Goal: Task Accomplishment & Management: Complete application form

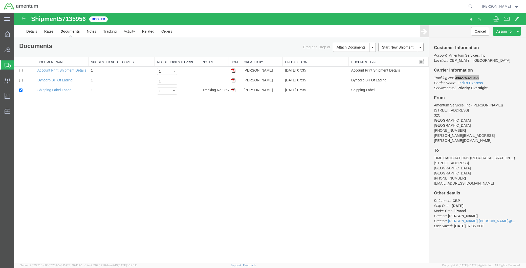
click at [0, 0] on span "Create Shipment" at bounding box center [0, 0] width 0 height 0
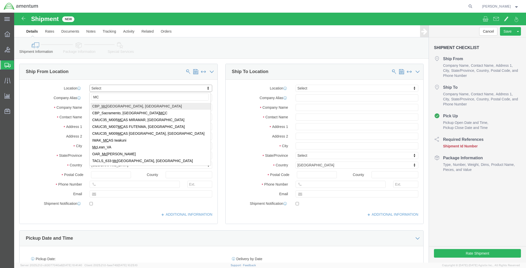
type input "MCA"
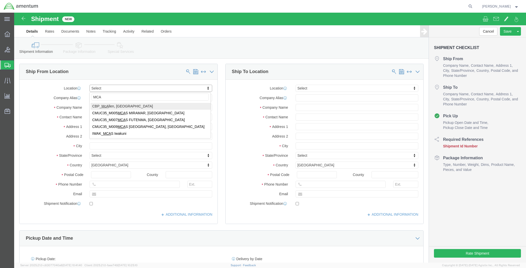
select select "49941"
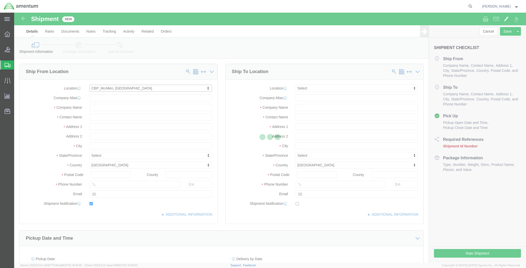
type input "[STREET_ADDRESS]"
type input "32C"
type input "78503"
type input "[PHONE_NUMBER]"
type input "[PERSON_NAME][EMAIL_ADDRESS][PERSON_NAME][DOMAIN_NAME]"
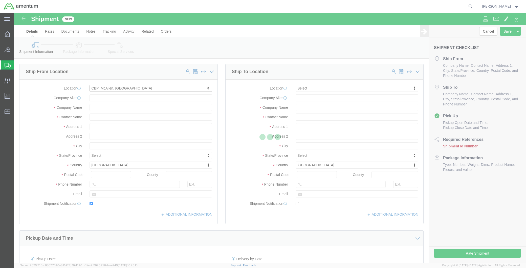
checkbox input "true"
type input "Amentum Services, Inc"
type input "[PERSON_NAME]"
type input "McAllen"
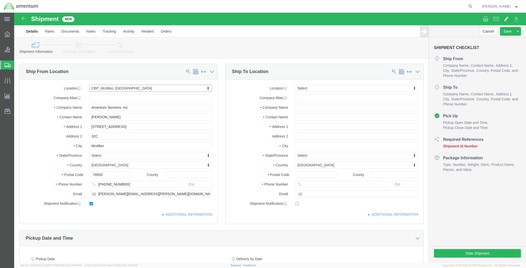
select select "[GEOGRAPHIC_DATA]"
type input "WTU"
select select "49949"
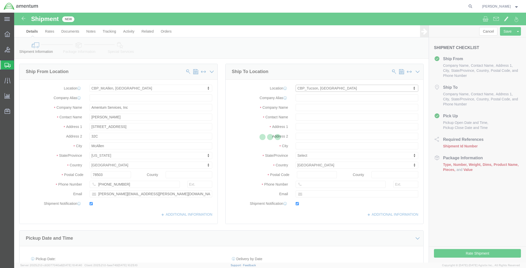
type input "[STREET_ADDRESS]"
type input "[PERSON_NAME] [GEOGRAPHIC_DATA]"
type input "85707"
type input "[PHONE_NUMBER]"
type input "[PERSON_NAME][EMAIL_ADDRESS][PERSON_NAME][DOMAIN_NAME]"
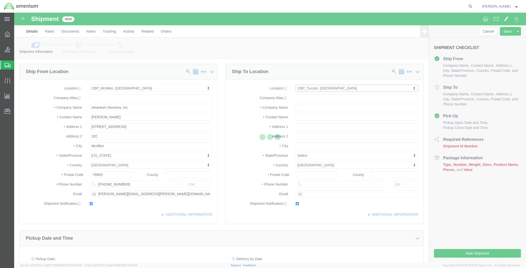
checkbox input "true"
type input "Amentum Services, Inc"
type input "[PERSON_NAME]"
type input "DM AFB"
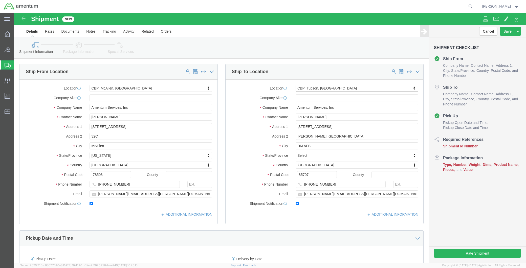
select select "AZ"
click div "Location [GEOGRAPHIC_DATA], [GEOGRAPHIC_DATA] Select My Profile Location [PHONE…"
type input "SUPPLY DEPT"
drag, startPoint x: 340, startPoint y: 181, endPoint x: 322, endPoint y: 193, distance: 21.2
click input "[PERSON_NAME][EMAIL_ADDRESS][PERSON_NAME][DOMAIN_NAME]"
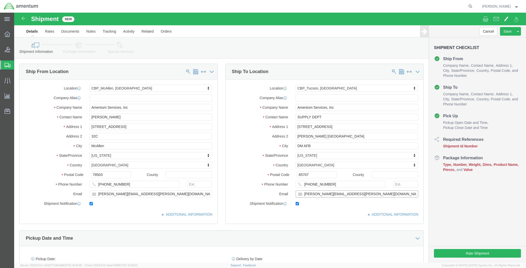
paste input "[PERSON_NAME] (CTR) <[PERSON_NAME][EMAIL_ADDRESS][PERSON_NAME][DOMAIN_NAME]>"
drag, startPoint x: 327, startPoint y: 180, endPoint x: 286, endPoint y: 180, distance: 41.2
click input "[PERSON_NAME] (CTR) <[PERSON_NAME][EMAIL_ADDRESS][PERSON_NAME][DOMAIN_NAME]>"
click input "[PERSON_NAME][EMAIL_ADDRESS][PERSON_NAME][DOMAIN_NAME]>"
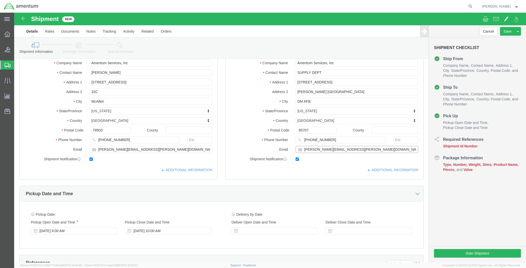
scroll to position [112, 0]
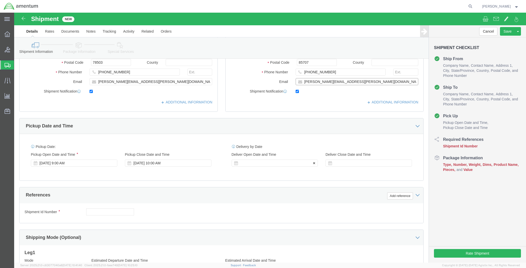
type input "[PERSON_NAME][EMAIL_ADDRESS][PERSON_NAME][DOMAIN_NAME]"
click div
click input "11:00 AM"
type input "8:00 AM"
click button "Apply"
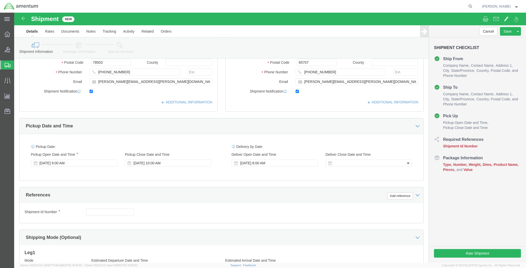
click div
click input "2:00 AM"
type input "2:00 PM"
click button "Apply"
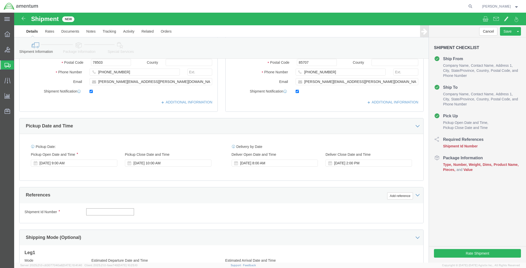
click input "text"
type input "CBP"
click button "Add reference"
click select "Select Account Type Activity ID Airline Appointment Number ASN Batch Request # …"
select select "DEPT"
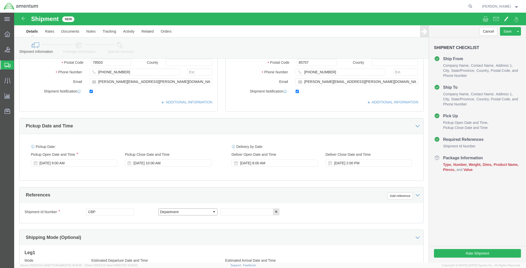
click select "Select Account Type Activity ID Airline Appointment Number ASN Batch Request # …"
click input "text"
type input "PARTS SUPPORT"
click button "Add reference"
click select "Select Account Type Activity ID Airline Appointment Number ASN Batch Request # …"
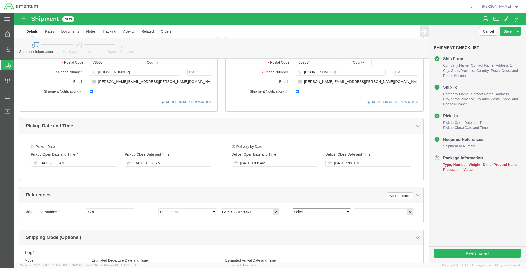
select select "CUSTREF"
click select "Select Account Type Activity ID Airline Appointment Number ASN Batch Request # …"
drag, startPoint x: 217, startPoint y: 200, endPoint x: 203, endPoint y: 200, distance: 13.9
click div "Select Account Type Activity ID Airline Appointment Number ASN Batch Request # …"
paste input "[US_STATE]"
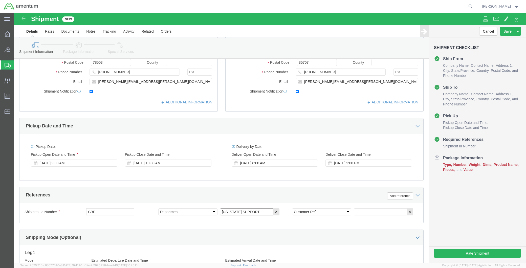
drag, startPoint x: 251, startPoint y: 200, endPoint x: 224, endPoint y: 202, distance: 27.1
click input "[US_STATE] SUPPORT"
click input "[US_STATE] support"
drag, startPoint x: 240, startPoint y: 200, endPoint x: 200, endPoint y: 200, distance: 39.9
click div "Select Account Type Activity ID Airline Appointment Number ASN Batch Request # …"
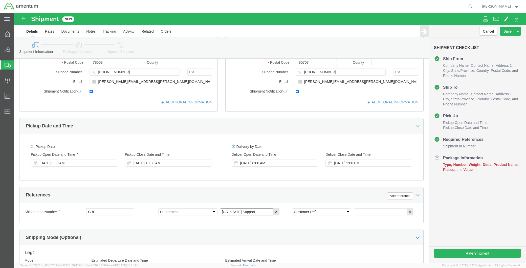
type input "[US_STATE] Support"
click input "text"
paste input "[US_STATE] Support"
type input "[US_STATE] Support"
click button "Add reference"
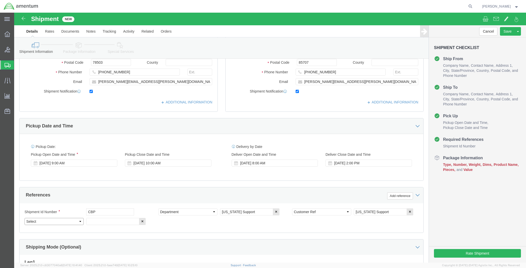
drag, startPoint x: 59, startPoint y: 210, endPoint x: 60, endPoint y: 205, distance: 4.4
click select "Select Account Type Activity ID Airline Appointment Number ASN Batch Request # …"
select select "PROJNUM"
click select "Select Account Type Activity ID Airline Appointment Number ASN Batch Request # …"
click input "text"
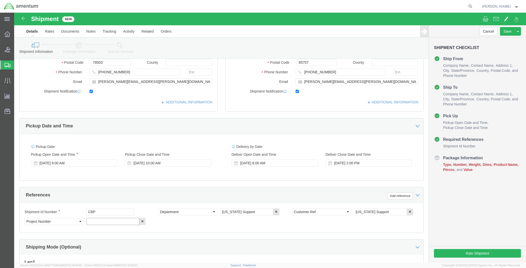
paste input "6118.04.03.2219.MCA.0000"
type input "6118.04.03.2219.MCA.0000"
drag, startPoint x: 242, startPoint y: 199, endPoint x: 225, endPoint y: 201, distance: 17.5
click input "[US_STATE] Support"
click input "[US_STATE] Parts Returns"
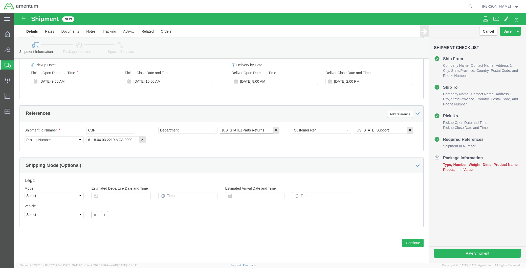
scroll to position [196, 0]
type input "[US_STATE] Parts Returns"
click button "Continue"
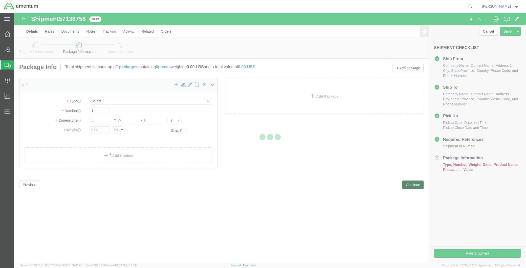
select select "CBOX"
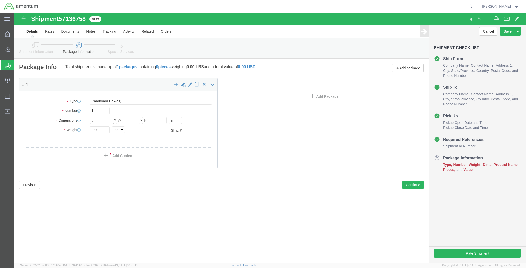
click input "text"
type input "23"
type input "16"
type input "13"
click select "Select BCK Boxes Bale(s) Basket(s) Bolt(s) Bottle(s) Buckets Bulk Bundle(s) Can…"
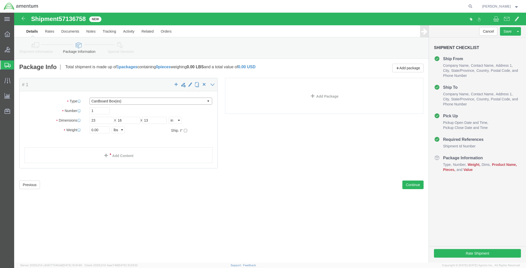
select select "CASE"
click select "Select BCK Boxes Bale(s) Basket(s) Bolt(s) Bottle(s) Buckets Bulk Bundle(s) Can…"
click input "0.00"
drag, startPoint x: 88, startPoint y: 119, endPoint x: 60, endPoint y: 122, distance: 27.5
click div "Package Type Select BCK Boxes Bale(s) Basket(s) Bolt(s) Bottle(s) Buckets Bulk …"
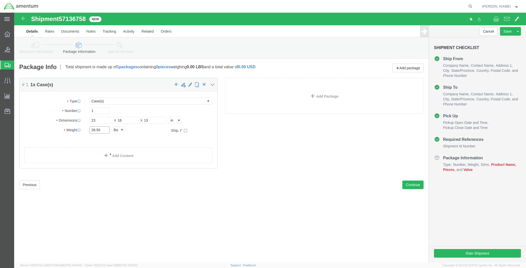
type input "28.50"
click select "Select BCK Boxes Bale(s) Basket(s) Bolt(s) Bottle(s) Buckets Bulk Bundle(s) Can…"
drag, startPoint x: 121, startPoint y: 133, endPoint x: 118, endPoint y: 137, distance: 4.7
click div "Package Type Select BCK Boxes Bale(s) Basket(s) Bolt(s) Bottle(s) Buckets Bulk …"
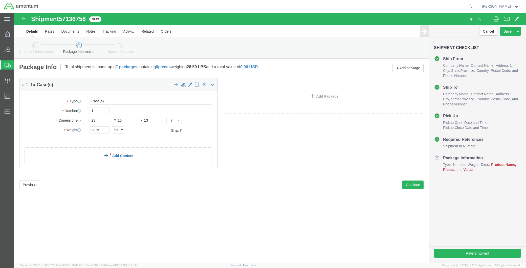
click link "Add Content"
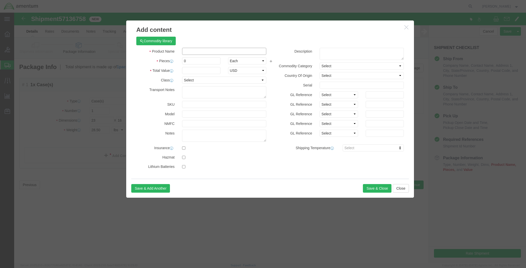
click input "text"
type input "ACTUATOR,STAB(XD2/2410"
select select "US"
drag, startPoint x: 158, startPoint y: 51, endPoint x: 155, endPoint y: 51, distance: 3.1
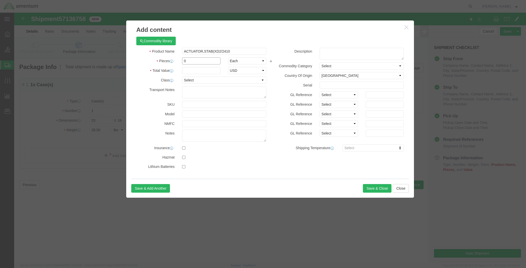
click div "Pieces 0 Select Bag Barrels 100Board Feet Bottle Box Blister Pack Carats Can Ca…"
type input "1"
type input "15000.00"
click textarea
drag, startPoint x: 232, startPoint y: 37, endPoint x: 138, endPoint y: 40, distance: 93.8
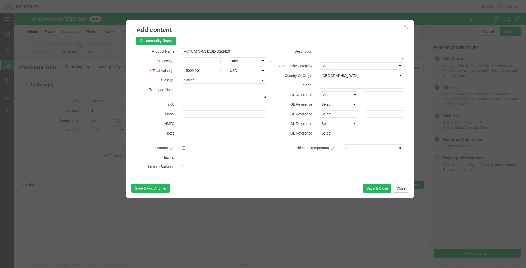
click div "Product Name ACTUATOR,STAB(XD2/2410"
click textarea
paste textarea "ACTUATOR,STAB(XD2/2410"
click textarea "ACTUATOR,STAB(XD2/2410"
type textarea "ACTUATOR,STAB(XD2/2410 PART [PHONE_NUMBER]"
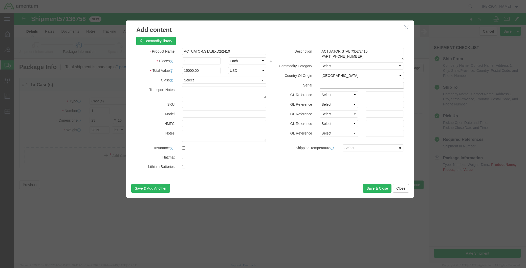
click input "text"
click input "B292-0518"
drag, startPoint x: 334, startPoint y: 72, endPoint x: 271, endPoint y: 74, distance: 63.2
click div "Serial B292-0518"
type input "B292-0518"
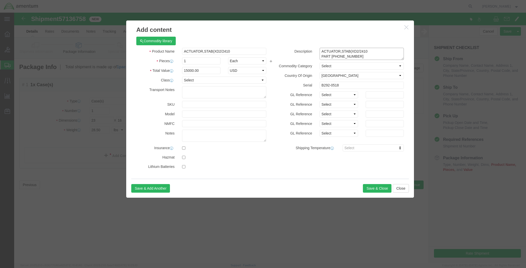
drag, startPoint x: 355, startPoint y: 43, endPoint x: 298, endPoint y: 37, distance: 57.0
click div "Description ACTUATOR,STAB(XD2/2410 PART [PHONE_NUMBER]"
click button "Save & Close"
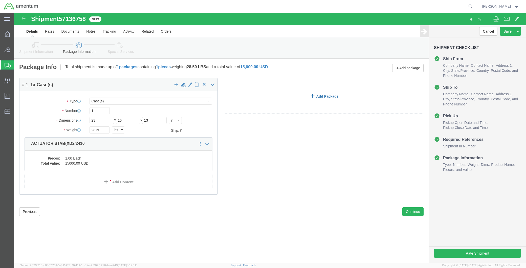
click link "Add Package"
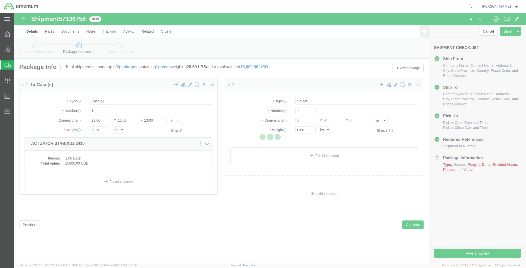
select select "CASE"
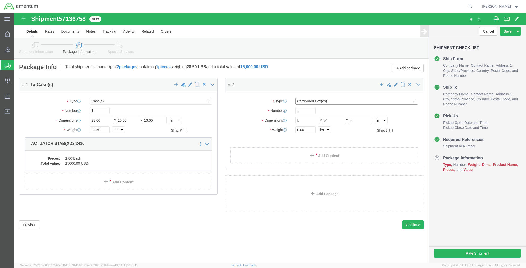
click select "Select BCK Boxes Bale(s) Basket(s) Bolt(s) Bottle(s) Buckets Bulk Bundle(s) Can…"
select select "CRTN"
click select "Select BCK Boxes Bale(s) Basket(s) Bolt(s) Bottle(s) Buckets Bulk Bundle(s) Can…"
click input "text"
type input "20"
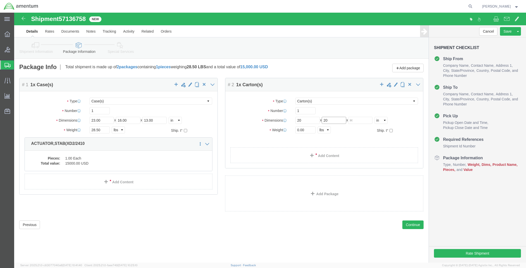
type input "20"
type input "11"
type input "18.00"
click link "Add Content"
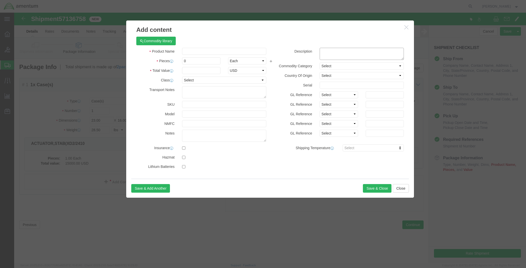
click textarea
paste textarea "ACTUATOR,STAB(XD2/2410 PART [PHONE_NUMBER]"
drag, startPoint x: 358, startPoint y: 38, endPoint x: 306, endPoint y: 40, distance: 52.6
click textarea "ACTUATOR,STAB(XD2/2410 PART [PHONE_NUMBER]"
type textarea "ACTUATOR,STAB(XD2/2410 PART [PHONE_NUMBER]"
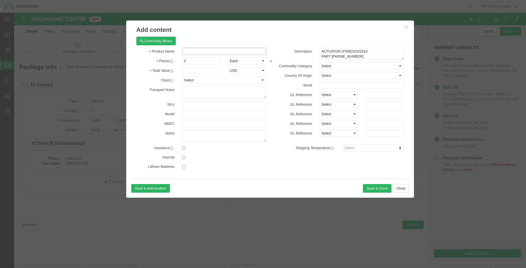
click input "text"
paste input "ACTUATOR,STAB(XD2/2410"
type input "ACTUATOR,STAB(XD2/2410"
click input "0"
drag, startPoint x: 175, startPoint y: 47, endPoint x: 171, endPoint y: 48, distance: 3.8
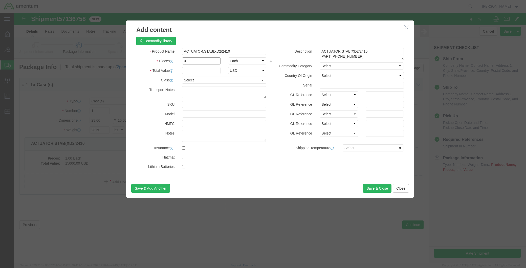
click input "0"
click input "text"
drag, startPoint x: 194, startPoint y: 51, endPoint x: 141, endPoint y: 51, distance: 52.8
click div "Pieces 18000.00 Select Bag Barrels 100Board Feet Bottle Box Blister Pack Carats…"
type input "1"
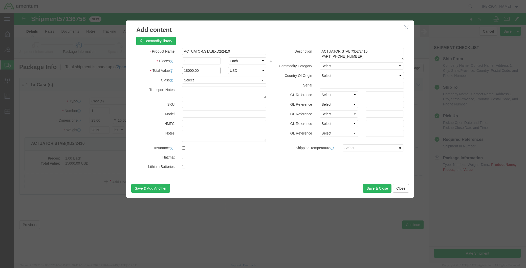
type input "18000.00"
click input "text"
type input "C29212790"
click button "Save & Close"
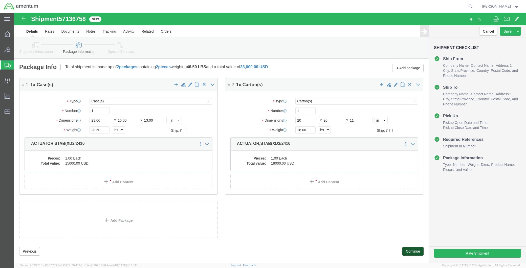
click button "Continue"
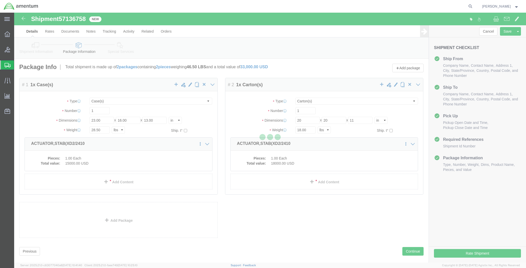
select select
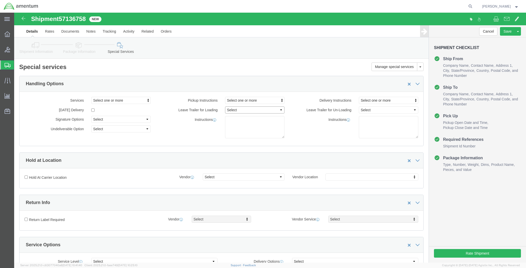
click select "Select 1 Hour 2 Hour 3 Hour 4 Hour 5 Hour 6 Hour 7 Hour 8 Hour 1 Day 2 Days 3 D…"
click label "Leave Trailer for Un-Loading"
click span "Select one or more"
click link "Site Support"
select select "PICKUP_SITE_SUPPORT"
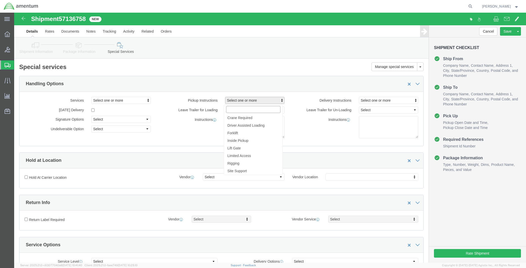
scroll to position [27, 0]
click div "Instructions"
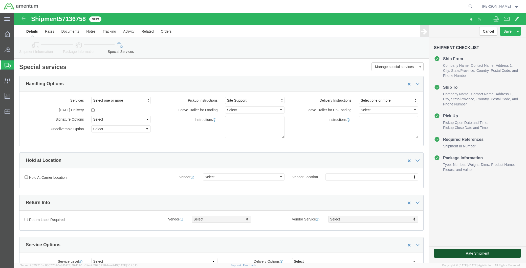
click button "Rate Shipment"
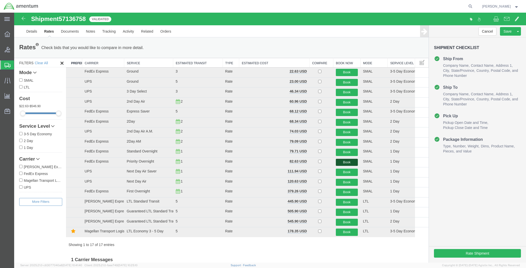
click at [342, 161] on button "Book" at bounding box center [347, 162] width 22 height 7
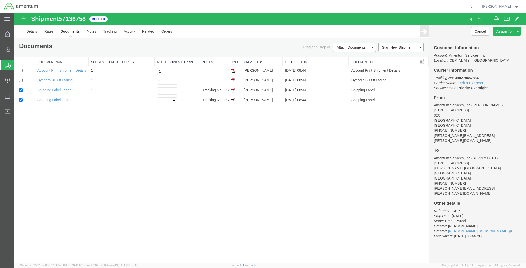
drag, startPoint x: 233, startPoint y: 90, endPoint x: 234, endPoint y: 122, distance: 31.3
click at [233, 90] on img at bounding box center [233, 90] width 4 height 4
click at [233, 101] on img at bounding box center [233, 100] width 4 height 4
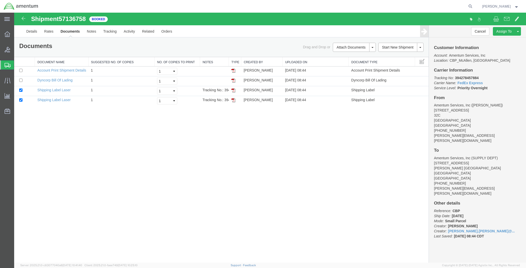
click at [408, 219] on div "Shipment 57136758 4 of 4 Booked Details Rates Documents Notes Tracking Activity…" at bounding box center [270, 138] width 512 height 250
